Goal: Task Accomplishment & Management: Use online tool/utility

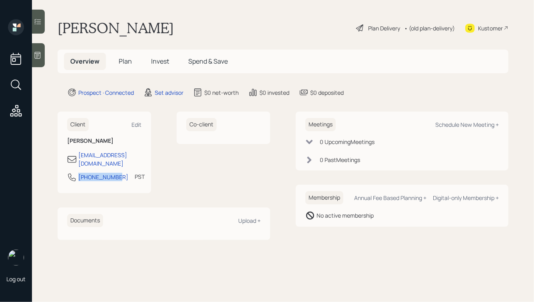
drag, startPoint x: 115, startPoint y: 170, endPoint x: 74, endPoint y: 170, distance: 41.2
click at [74, 172] on div "[PHONE_NUMBER] PST Currently 12:42 PM" at bounding box center [104, 179] width 74 height 14
copy div "[PHONE_NUMBER]"
click at [465, 127] on div "Schedule New Meeting +" at bounding box center [467, 125] width 64 height 8
select select "round-[PERSON_NAME]"
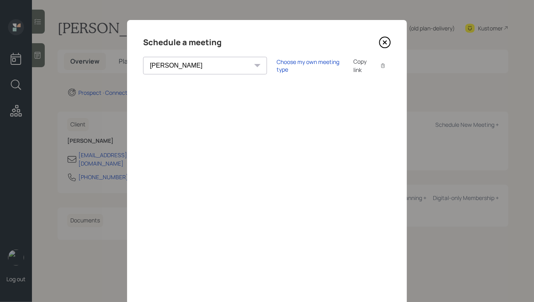
click at [261, 76] on div "Schedule a meeting [PERSON_NAME] [PERSON_NAME] [PERSON_NAME] [PERSON_NAME] [PER…" at bounding box center [267, 180] width 280 height 320
click at [276, 69] on div "Choose my own meeting type" at bounding box center [309, 65] width 67 height 15
